Goal: Information Seeking & Learning: Learn about a topic

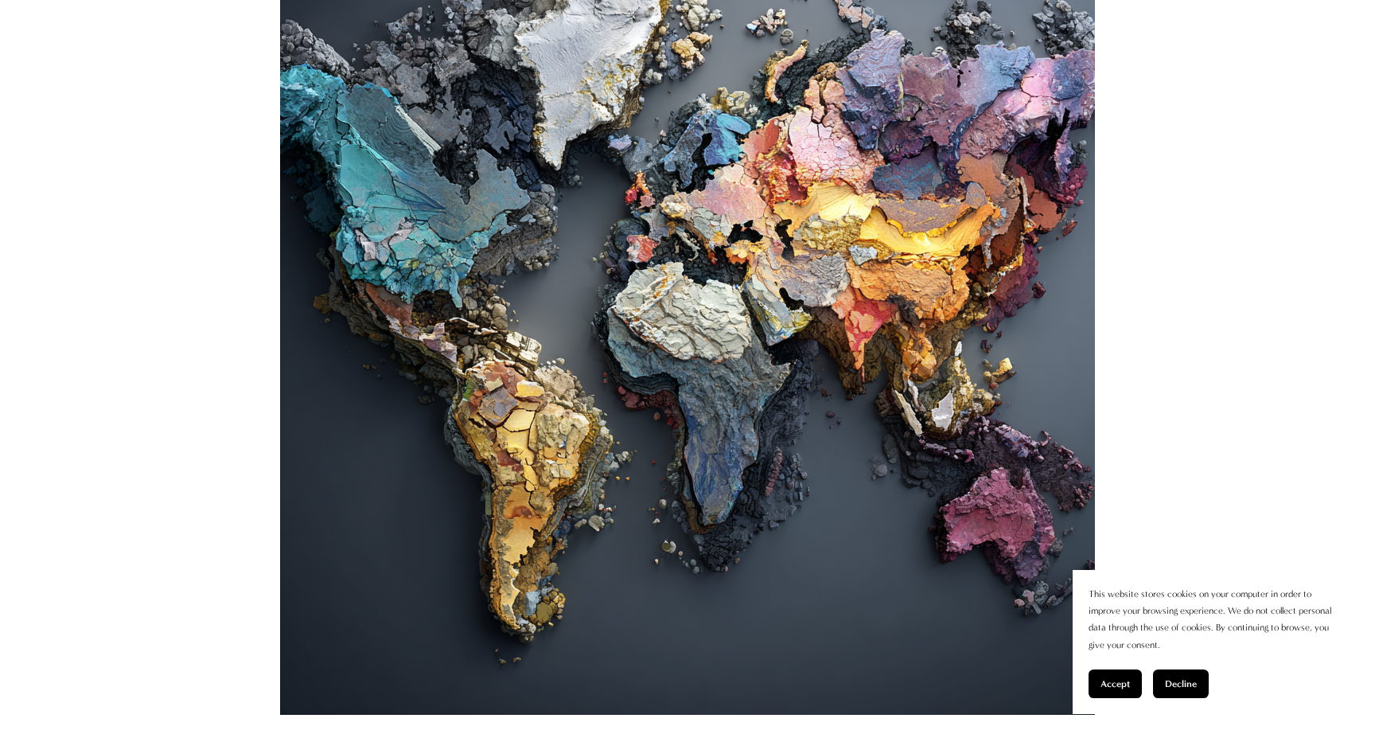
scroll to position [629, 0]
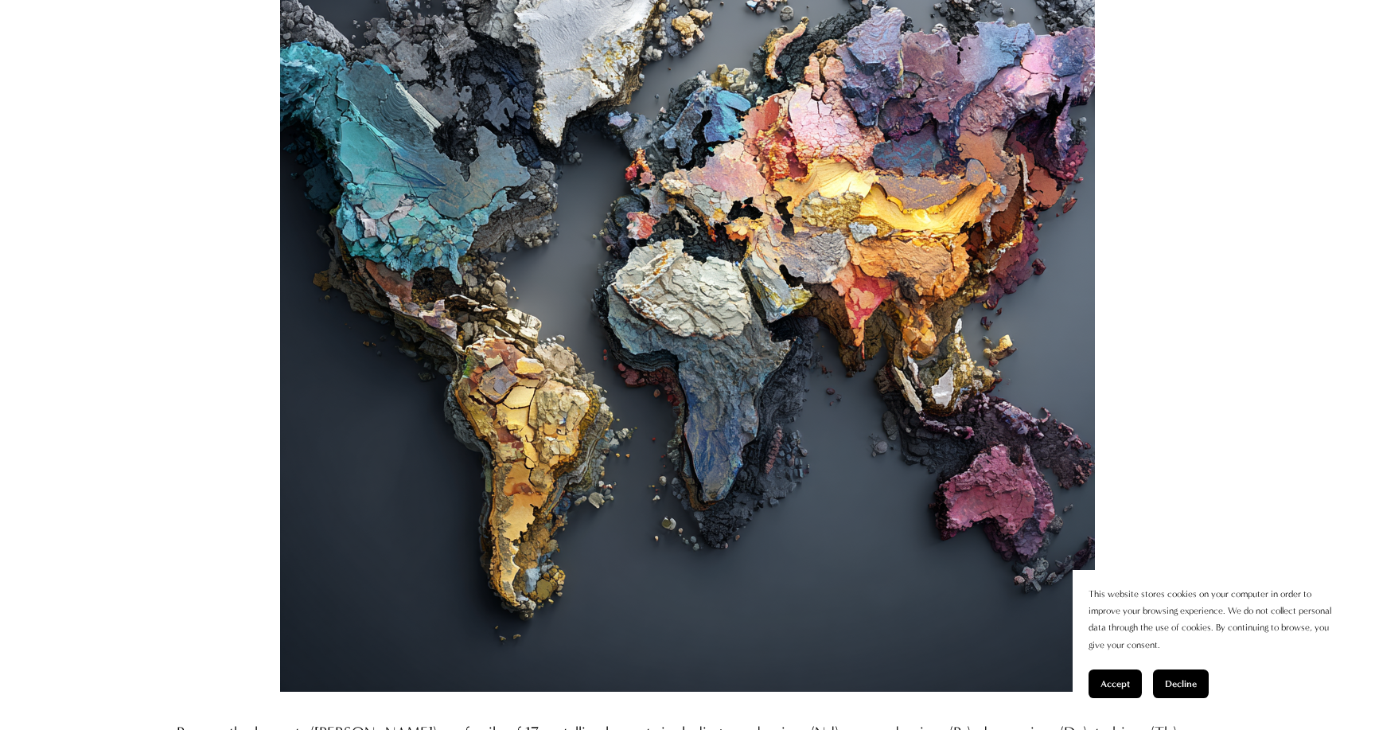
click at [1105, 682] on span "Accept" at bounding box center [1115, 683] width 29 height 11
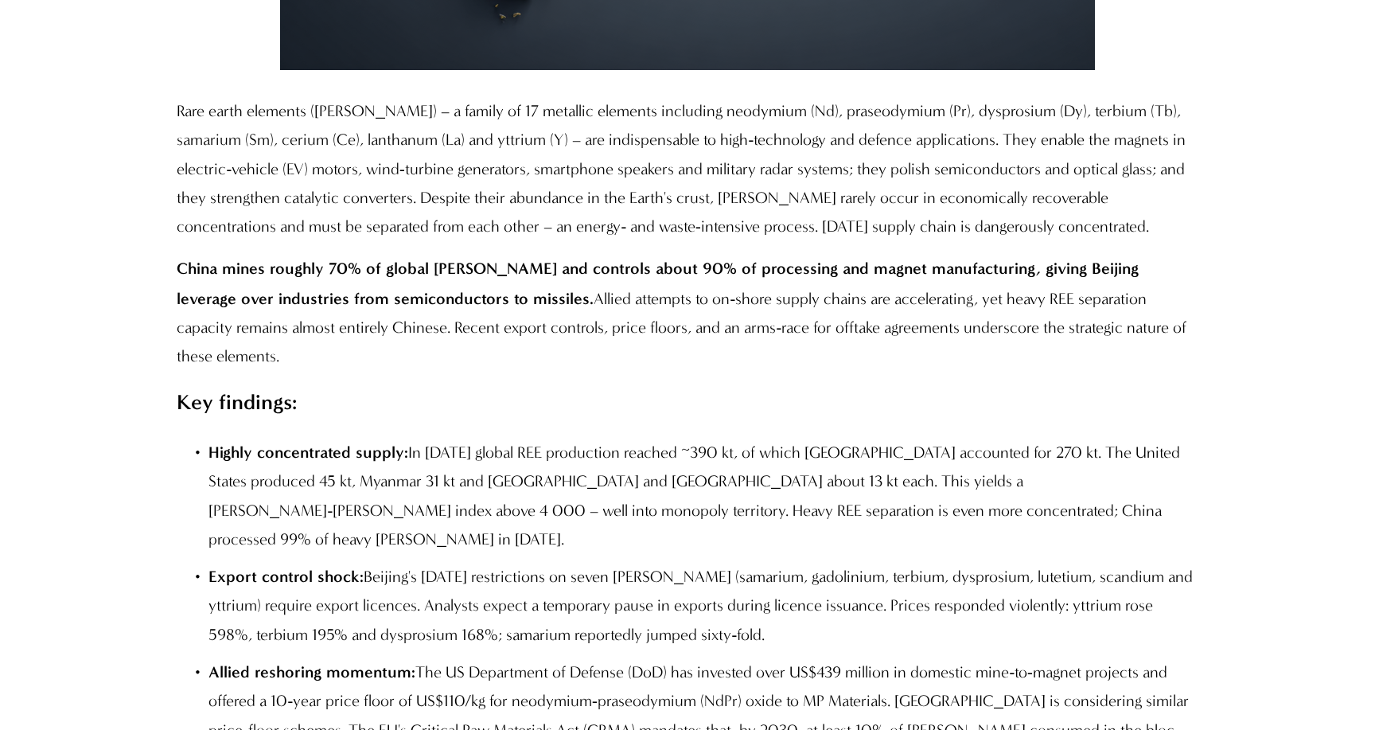
scroll to position [1233, 0]
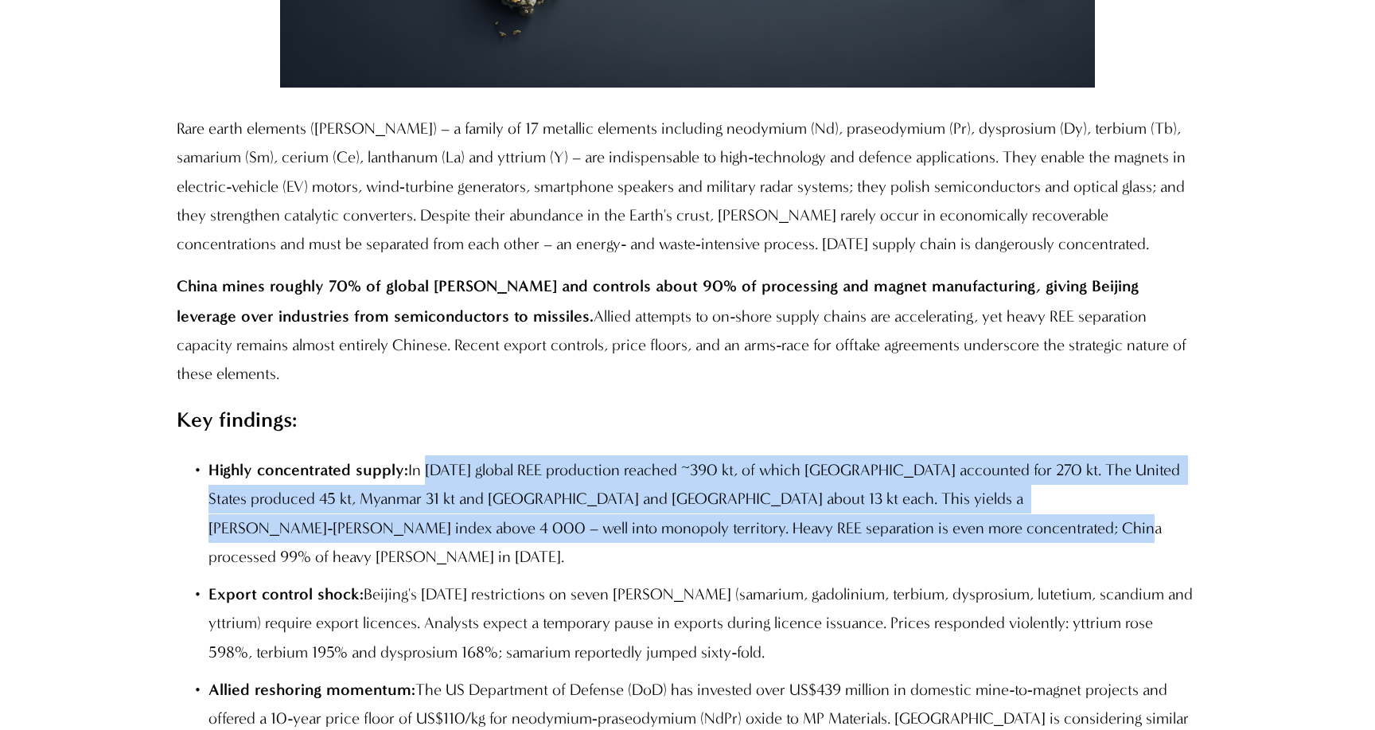
drag, startPoint x: 421, startPoint y: 528, endPoint x: 1132, endPoint y: 565, distance: 712.4
click at [1132, 565] on p "Highly concentrated supply: In 2024 global REE production reached ~390 kt, of w…" at bounding box center [702, 513] width 989 height 116
copy p "2024 global REE production reached ~390 kt, of which China accounted for 270 kt…"
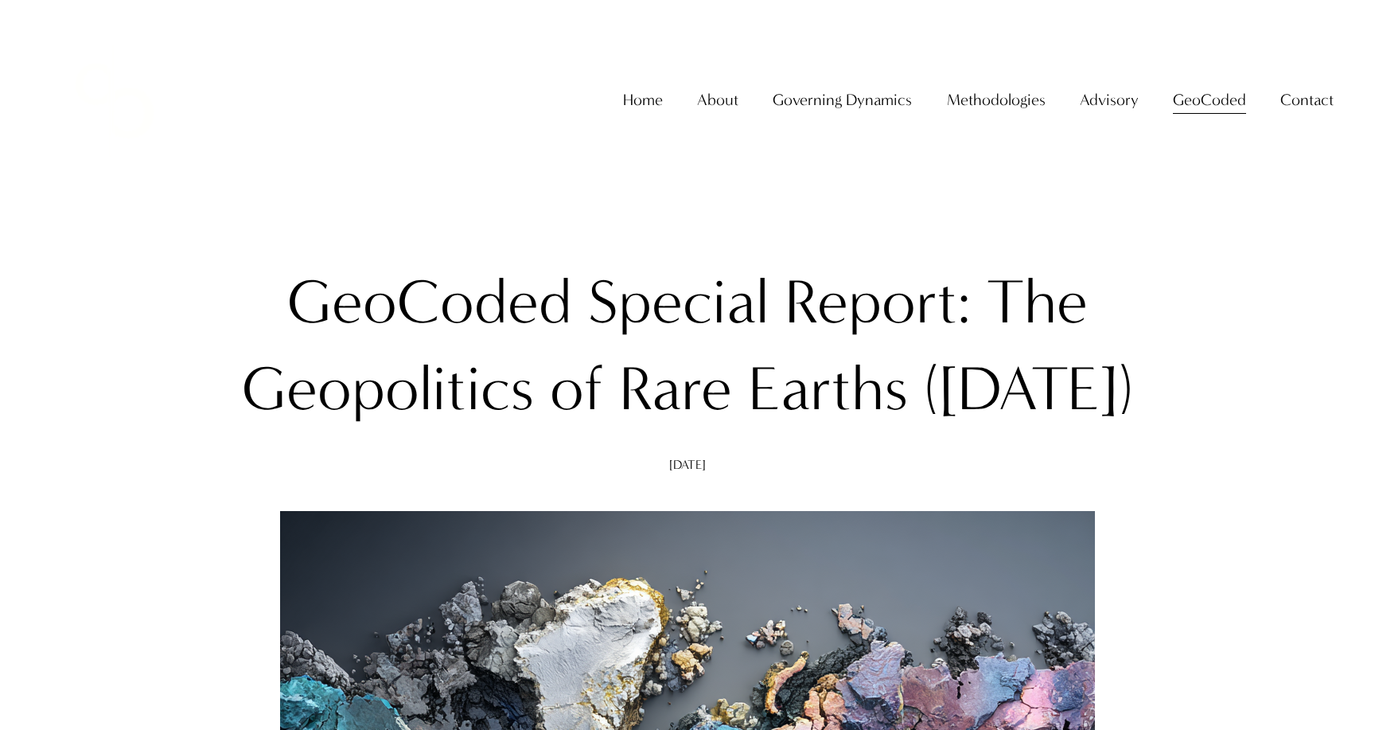
scroll to position [0, 0]
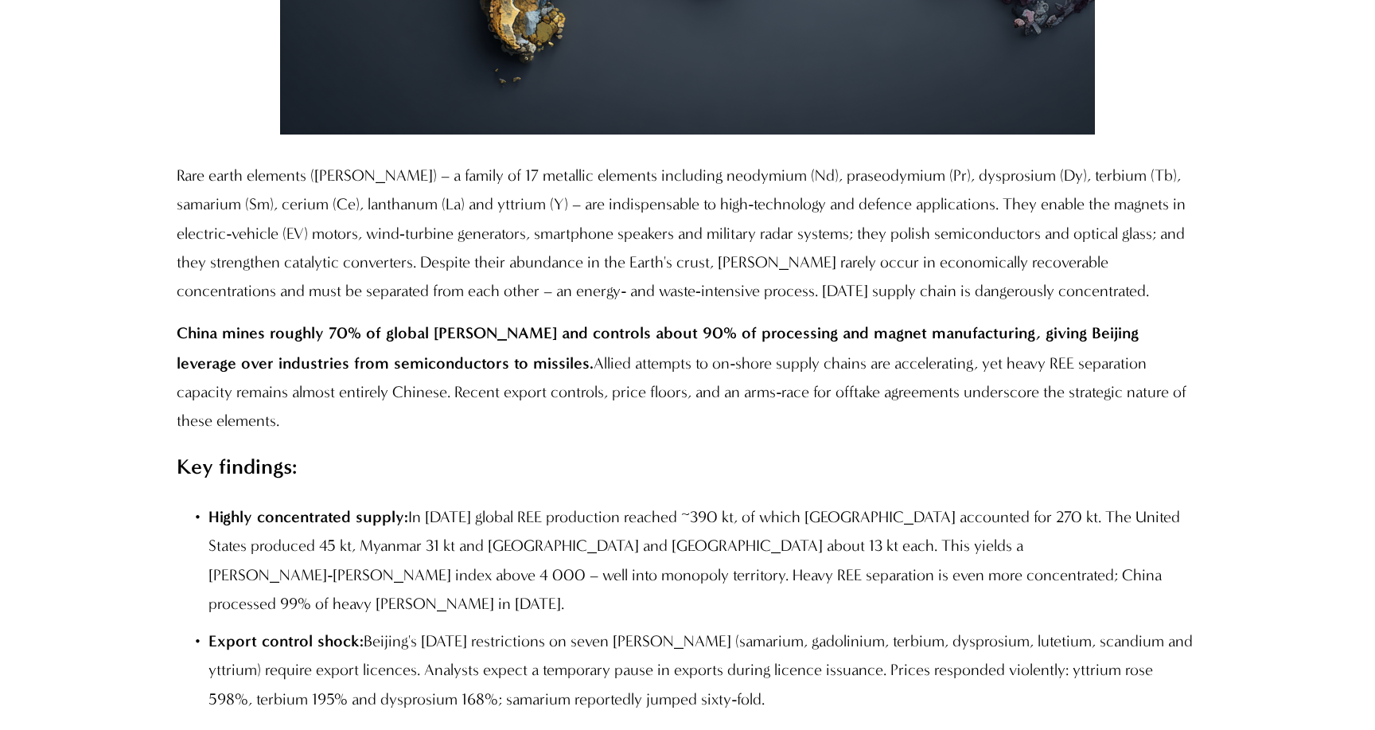
scroll to position [1187, 0]
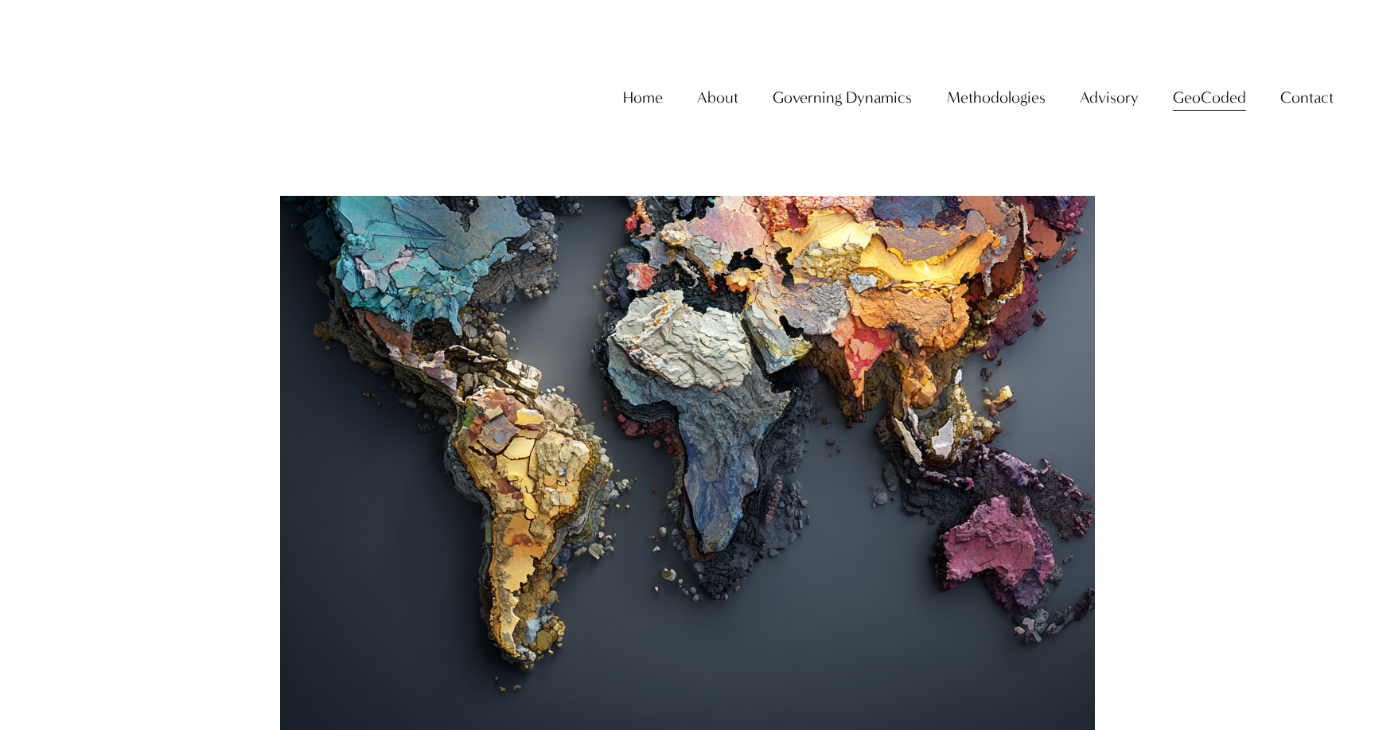
scroll to position [572, 0]
